Goal: Information Seeking & Learning: Learn about a topic

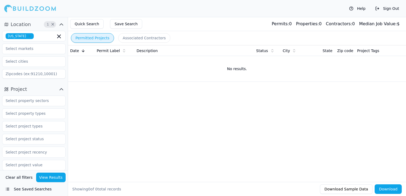
click at [31, 35] on icon "button" at bounding box center [29, 36] width 3 height 3
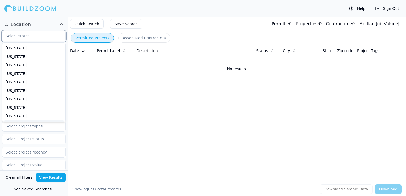
click at [42, 37] on input "text" at bounding box center [30, 36] width 56 height 10
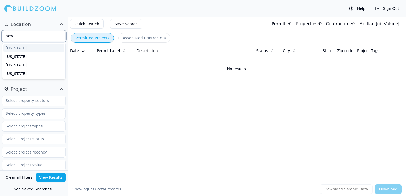
type input "neww"
click at [18, 73] on div "[US_STATE]" at bounding box center [33, 73] width 61 height 8
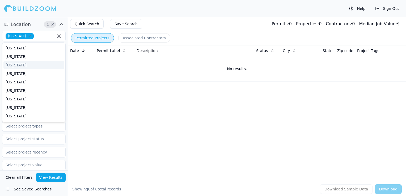
click at [114, 84] on div "Date Permit Label Description Status City State Zip code Project Tags No result…" at bounding box center [237, 105] width 338 height 120
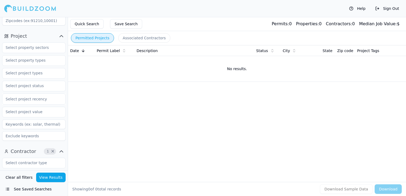
scroll to position [76, 0]
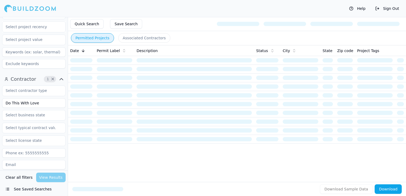
scroll to position [133, 0]
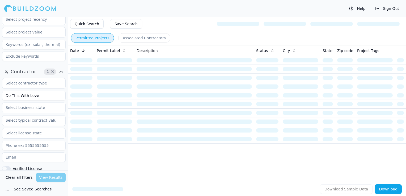
drag, startPoint x: 37, startPoint y: 96, endPoint x: -1, endPoint y: 92, distance: 38.5
click at [0, 92] on html "Help Sign Out Location 1 × New York Project Select project recency Contractor 1…" at bounding box center [203, 98] width 406 height 196
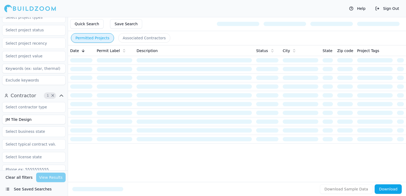
scroll to position [27, 0]
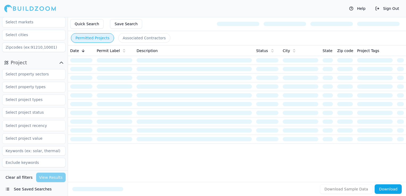
type input "JM Tile Design"
click at [31, 86] on input "text" at bounding box center [30, 87] width 56 height 10
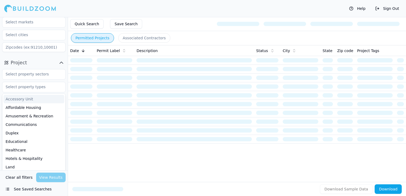
click at [115, 90] on td at bounding box center [115, 86] width 40 height 9
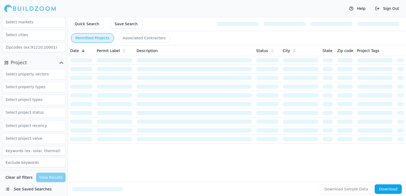
click at [33, 105] on div at bounding box center [33, 100] width 63 height 11
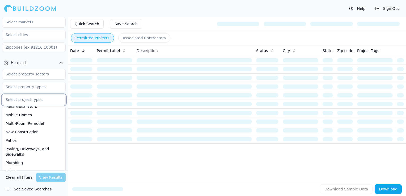
scroll to position [159, 0]
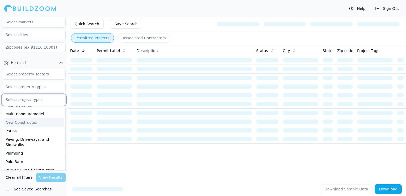
click at [31, 119] on div "New Construction" at bounding box center [33, 122] width 61 height 8
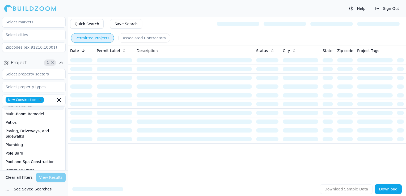
click at [182, 17] on div "Help Sign Out" at bounding box center [203, 8] width 406 height 17
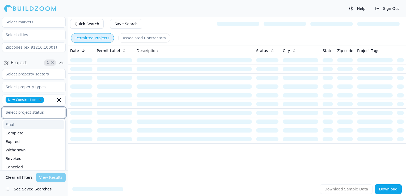
click at [35, 113] on input "text" at bounding box center [30, 113] width 56 height 10
click at [18, 126] on div "Final" at bounding box center [33, 124] width 61 height 8
click at [17, 126] on div "Complete" at bounding box center [33, 124] width 61 height 8
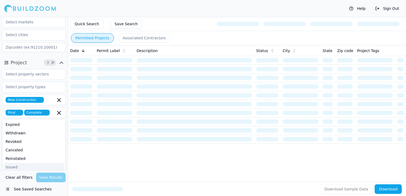
click at [46, 178] on div "Clear all filters View Results" at bounding box center [33, 178] width 63 height 10
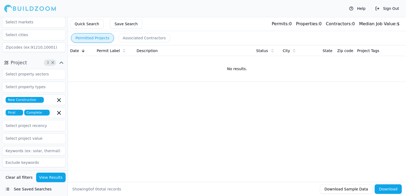
click at [44, 175] on button "View Results" at bounding box center [51, 178] width 30 height 10
